Goal: Transaction & Acquisition: Download file/media

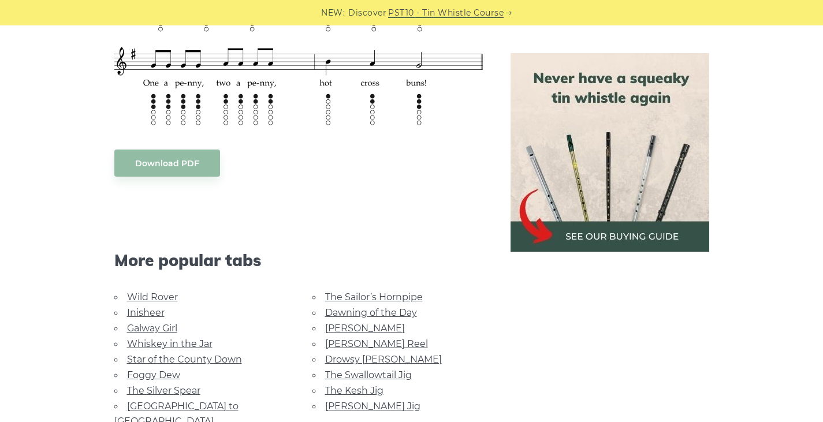
scroll to position [313, 0]
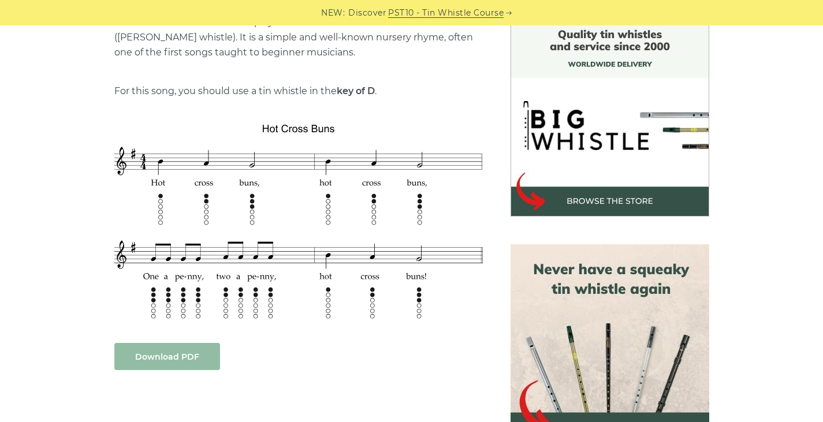
click at [140, 351] on link "Download PDF" at bounding box center [167, 356] width 106 height 27
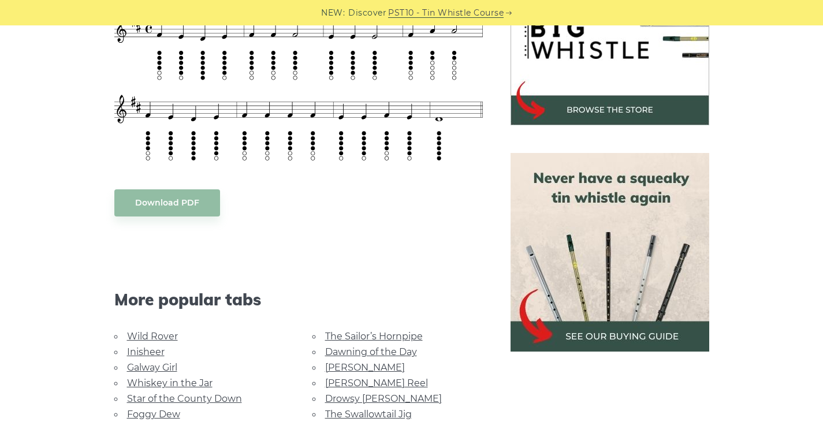
scroll to position [289, 0]
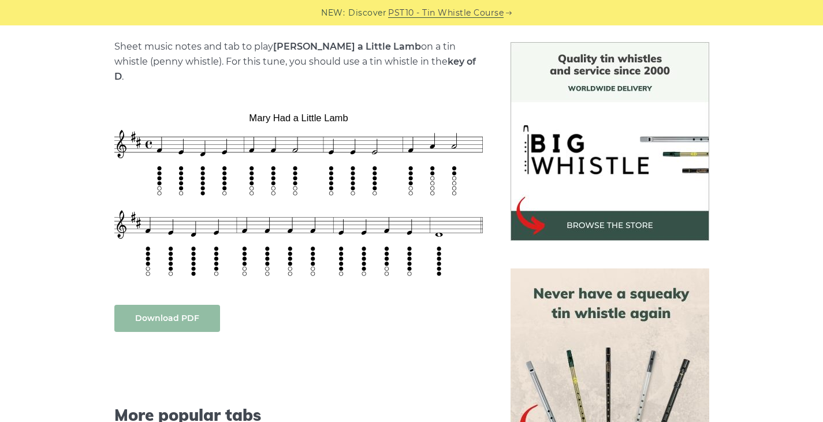
click at [166, 310] on link "Download PDF" at bounding box center [167, 318] width 106 height 27
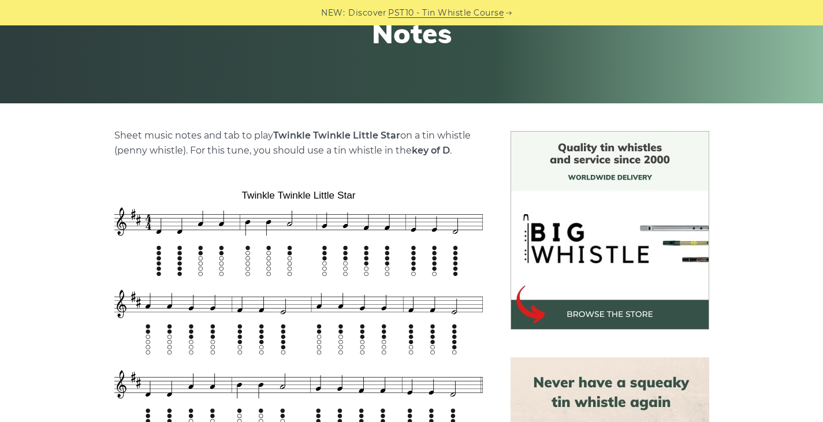
scroll to position [404, 0]
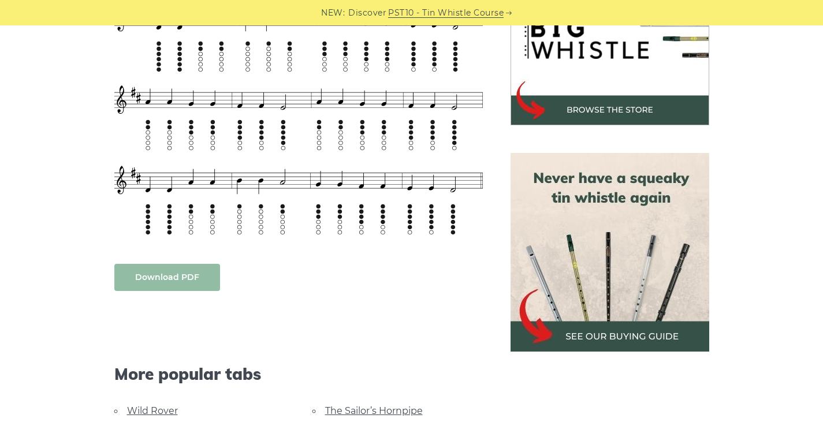
click at [191, 286] on link "Download PDF" at bounding box center [167, 277] width 106 height 27
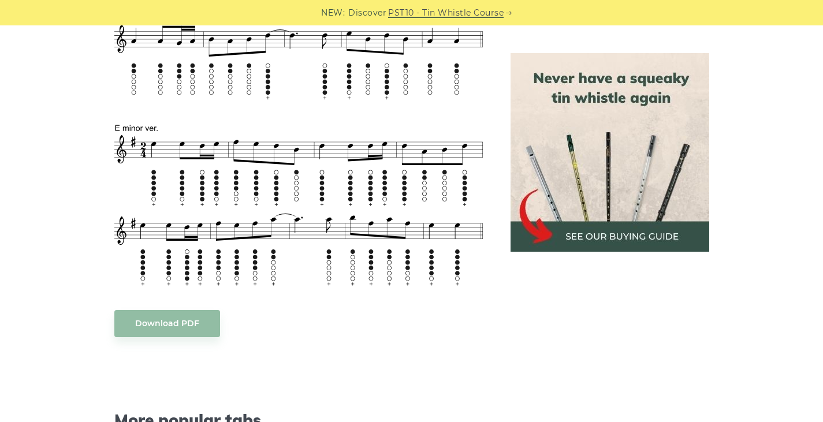
scroll to position [758, 0]
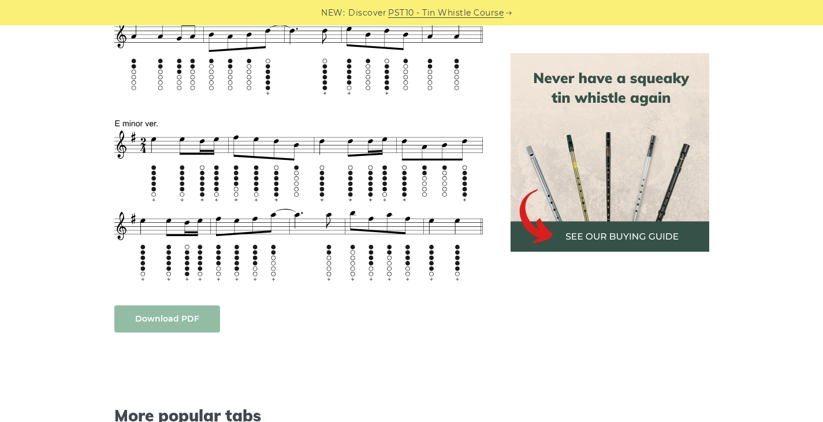
click at [146, 311] on link "Download PDF" at bounding box center [167, 319] width 106 height 27
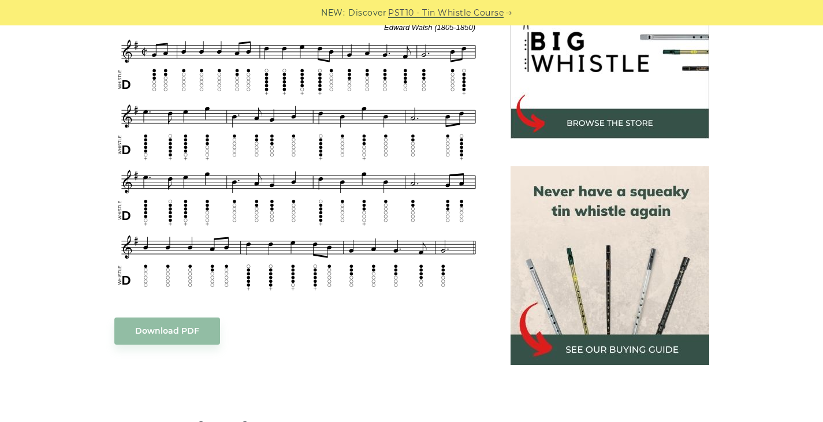
scroll to position [404, 0]
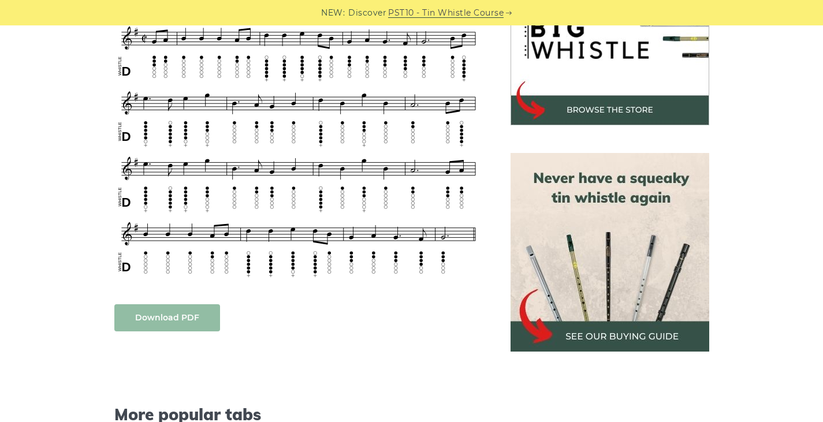
click at [161, 321] on link "Download PDF" at bounding box center [167, 317] width 106 height 27
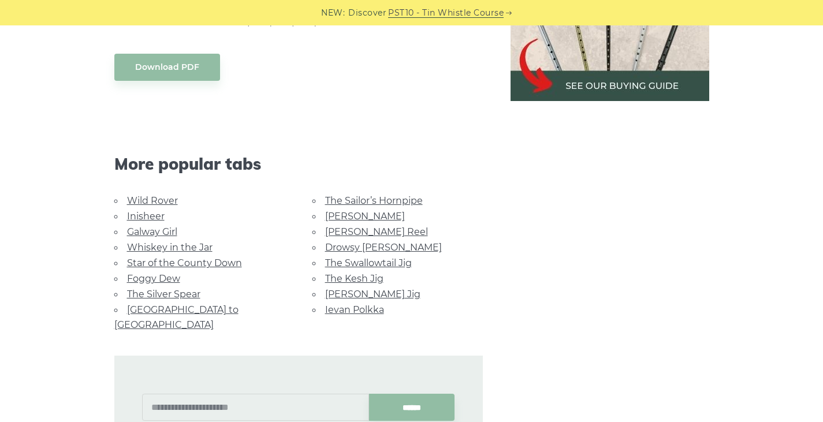
scroll to position [693, 0]
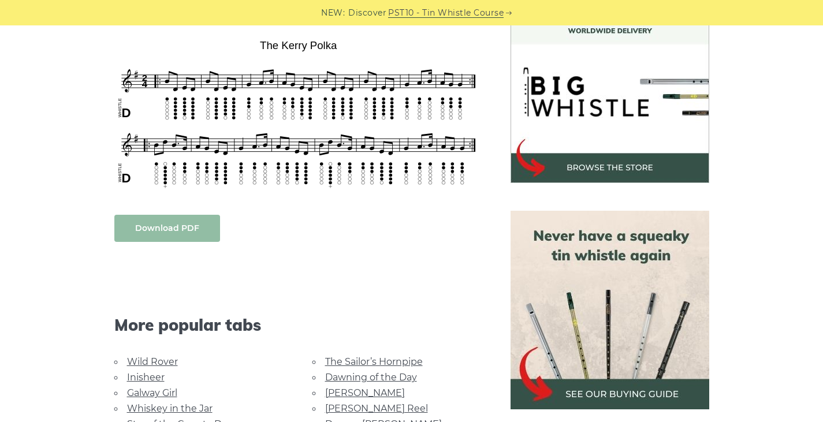
click at [150, 221] on link "Download PDF" at bounding box center [167, 228] width 106 height 27
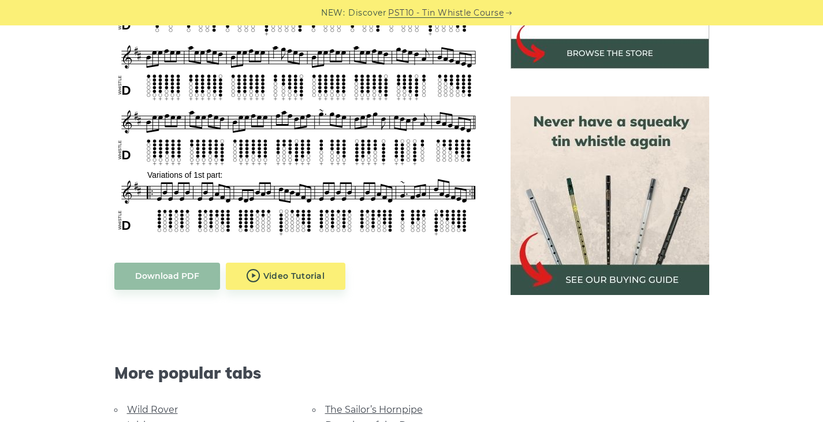
scroll to position [520, 0]
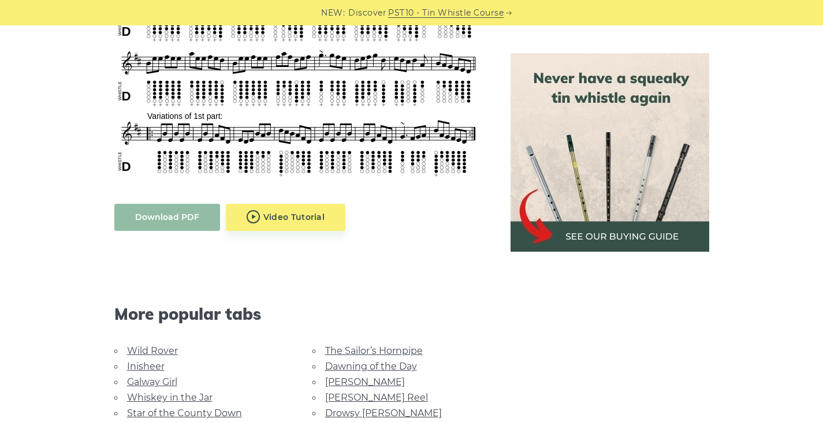
click at [176, 215] on link "Download PDF" at bounding box center [167, 217] width 106 height 27
